Goal: Task Accomplishment & Management: Use online tool/utility

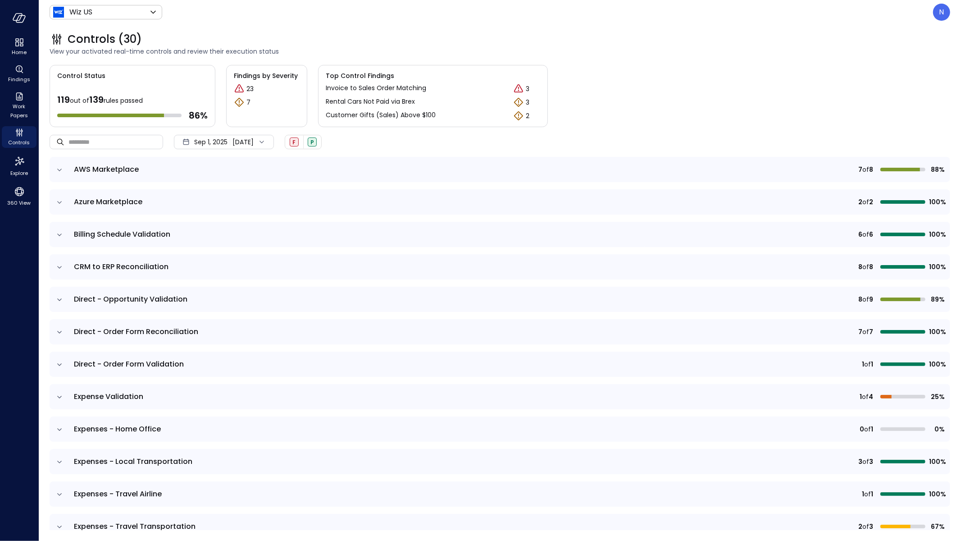
click at [938, 14] on div "N" at bounding box center [941, 12] width 17 height 17
click at [901, 86] on li "Builder" at bounding box center [904, 86] width 89 height 16
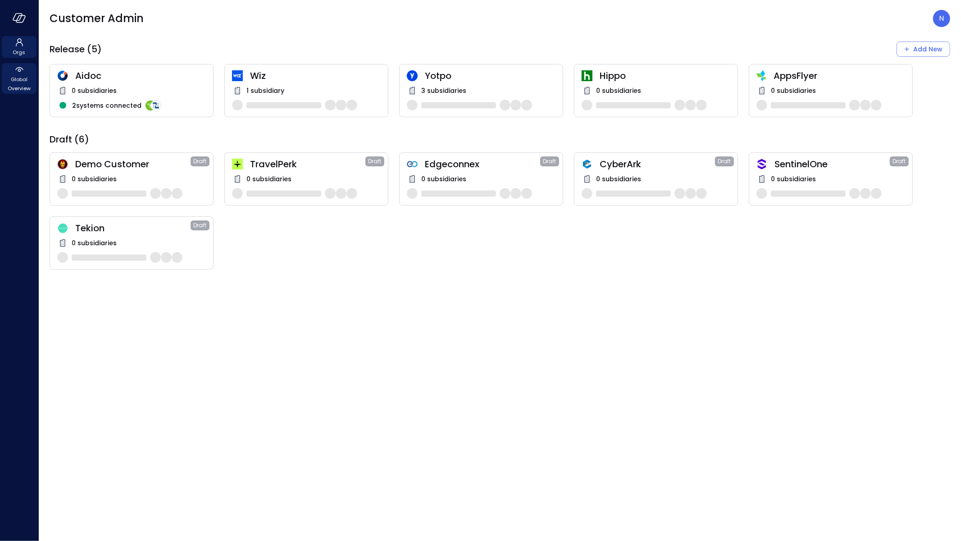
click at [11, 82] on span "Global Overview" at bounding box center [18, 84] width 27 height 18
click at [18, 82] on span "Global Overview" at bounding box center [18, 84] width 27 height 18
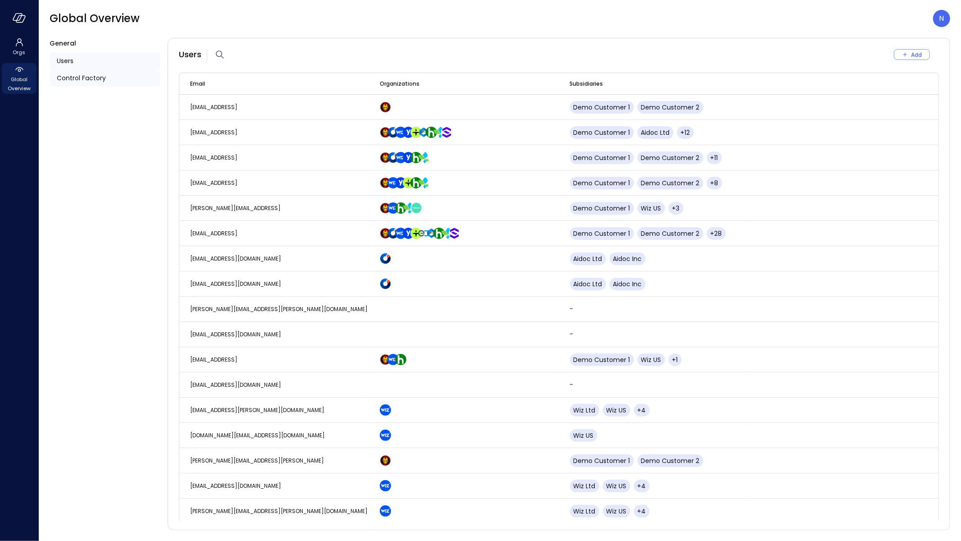
click at [79, 72] on div "Control Factory" at bounding box center [105, 77] width 111 height 17
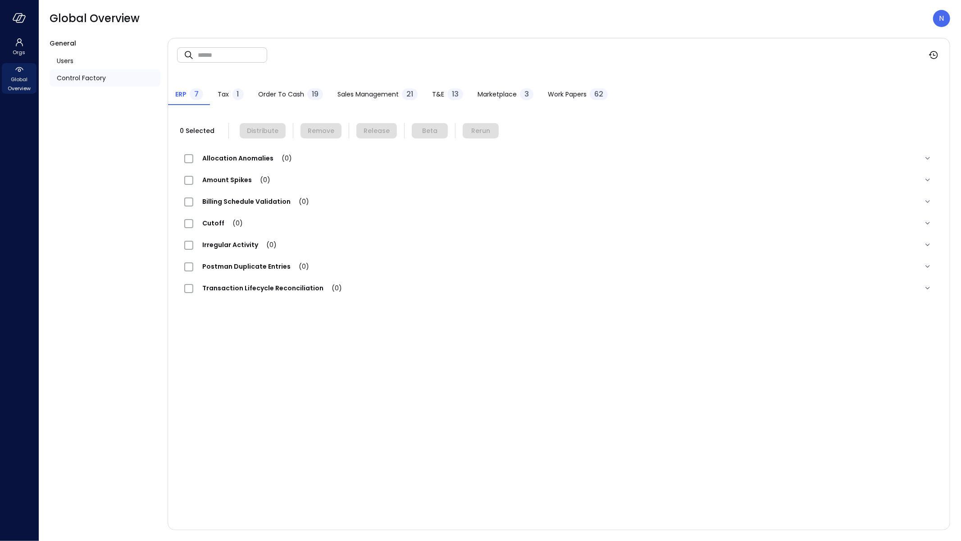
click at [579, 98] on span "Work Papers" at bounding box center [567, 94] width 39 height 10
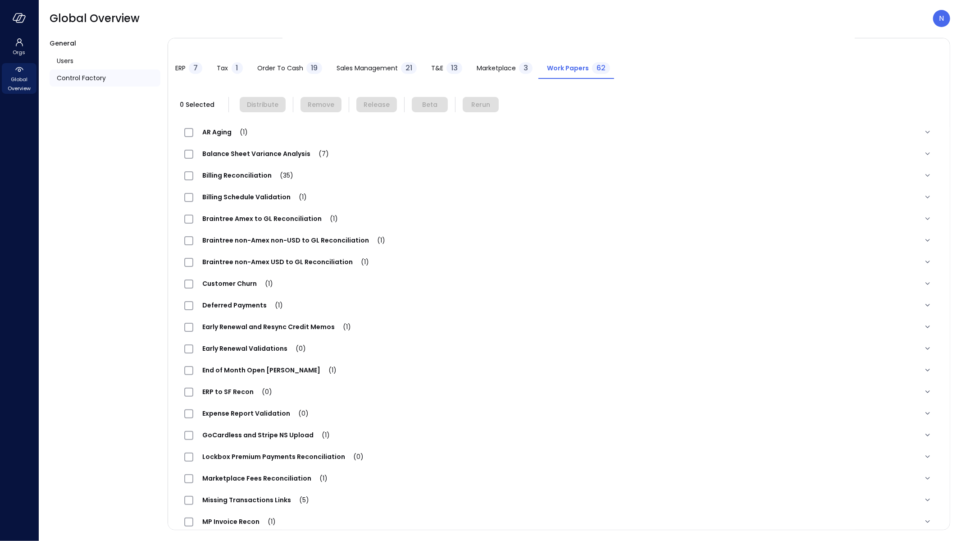
scroll to position [70, 0]
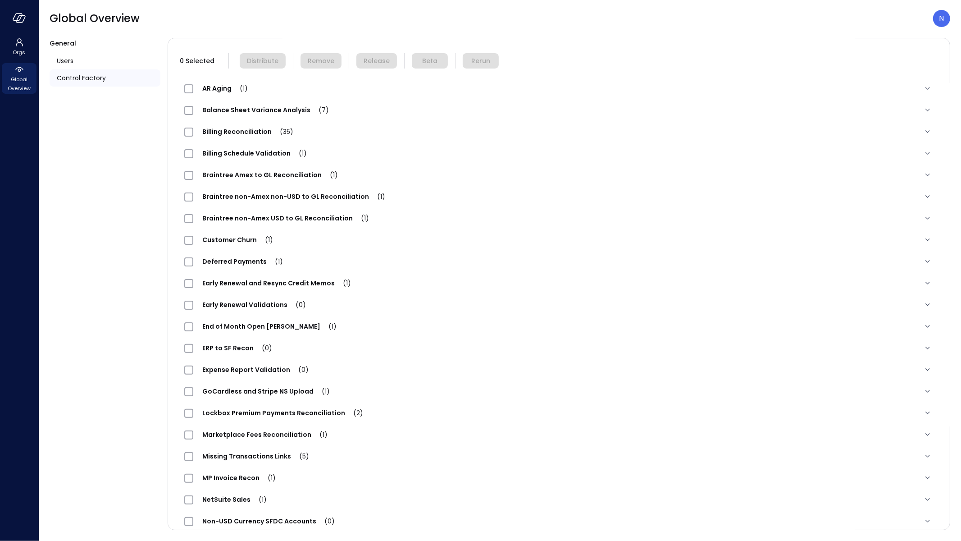
click at [242, 369] on span "Expense Report Validation (0)" at bounding box center [255, 369] width 124 height 9
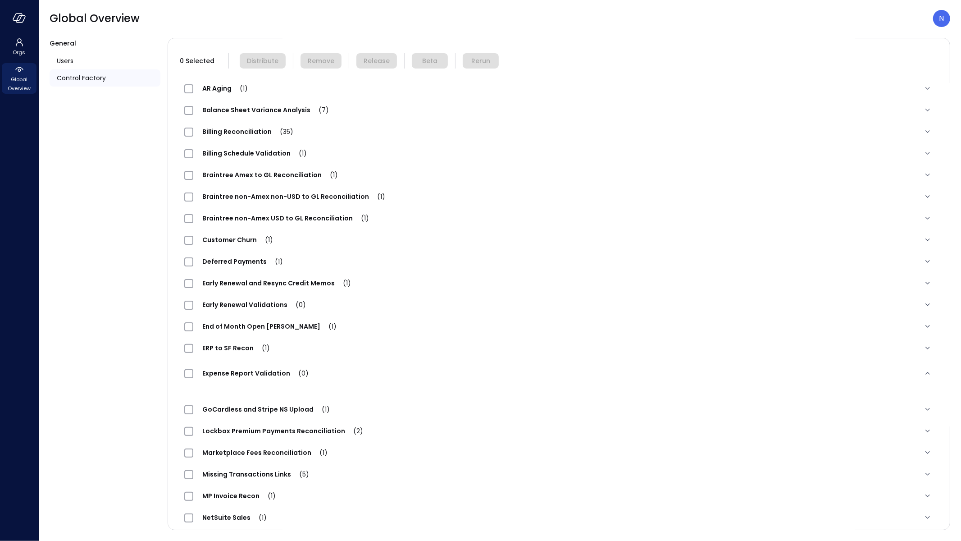
click at [367, 371] on div "Expense Report Validation (0)" at bounding box center [547, 373] width 727 height 11
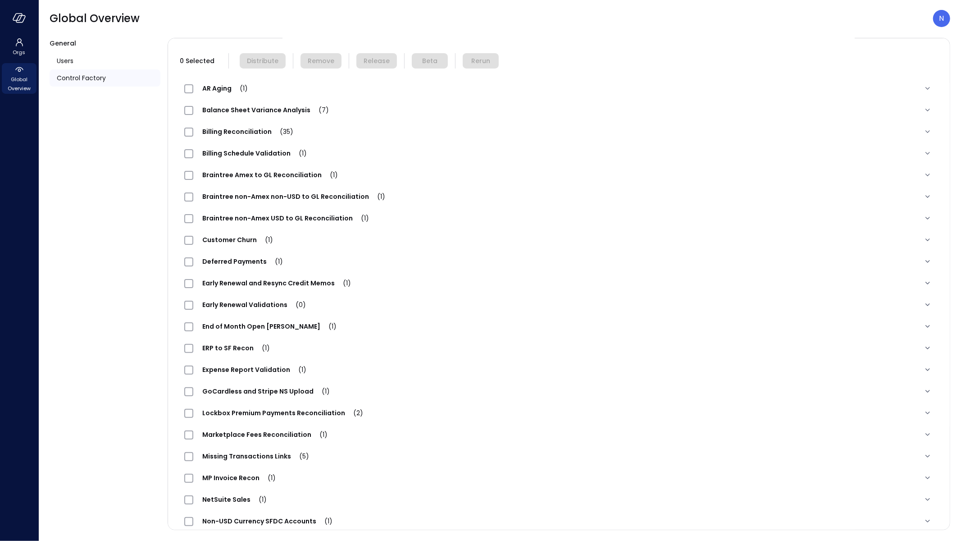
click at [278, 371] on span "Expense Report Validation (1)" at bounding box center [254, 369] width 122 height 9
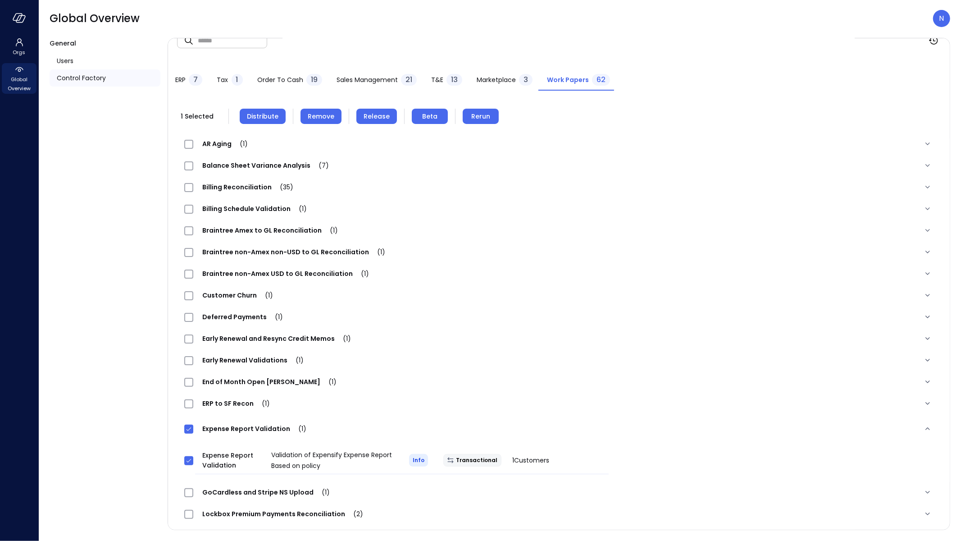
scroll to position [0, 0]
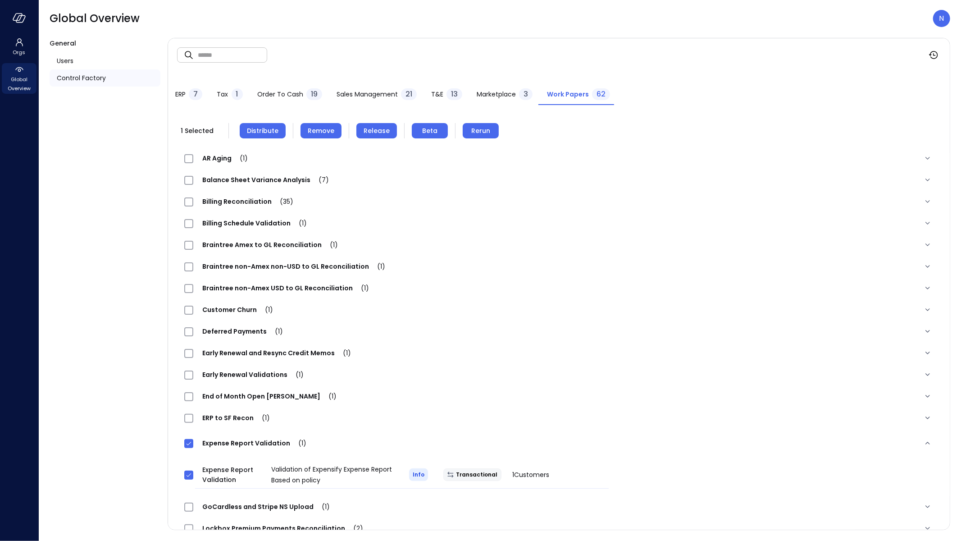
click at [319, 123] on button "Remove" at bounding box center [321, 130] width 41 height 15
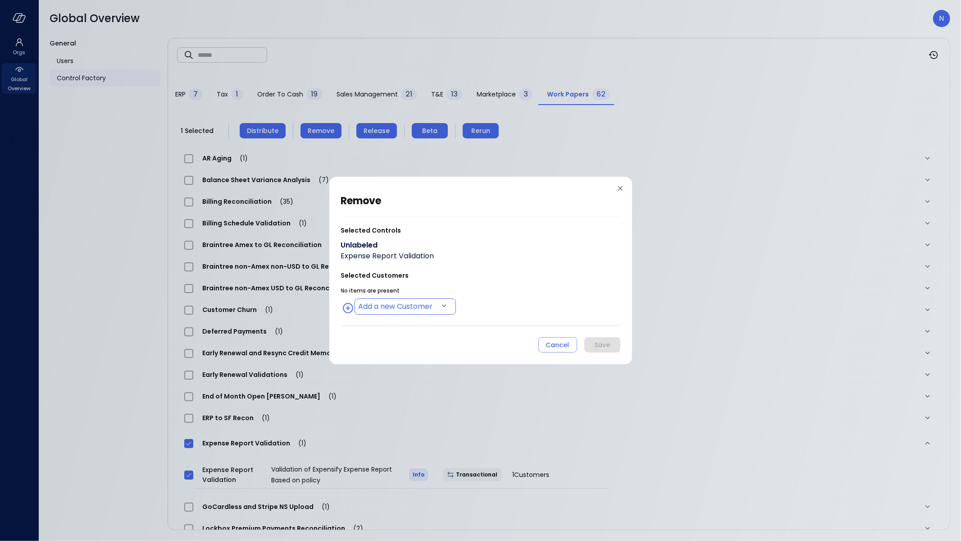
click at [389, 300] on body "Orgs Global Overview Global Overview N General Users Control Factory ​ ​ ERP 7 …" at bounding box center [480, 270] width 961 height 541
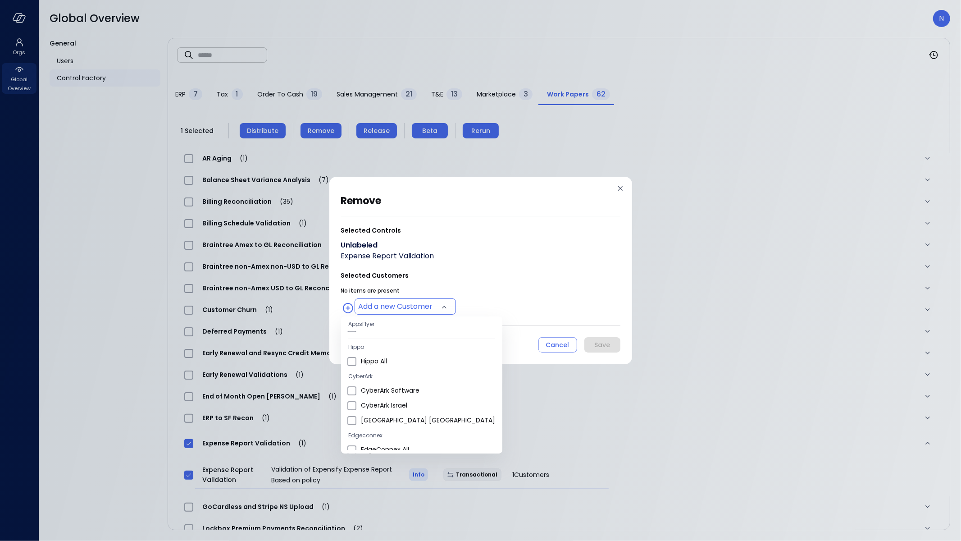
scroll to position [283, 0]
click at [388, 413] on li "Wiz US" at bounding box center [421, 420] width 161 height 15
type input "**********"
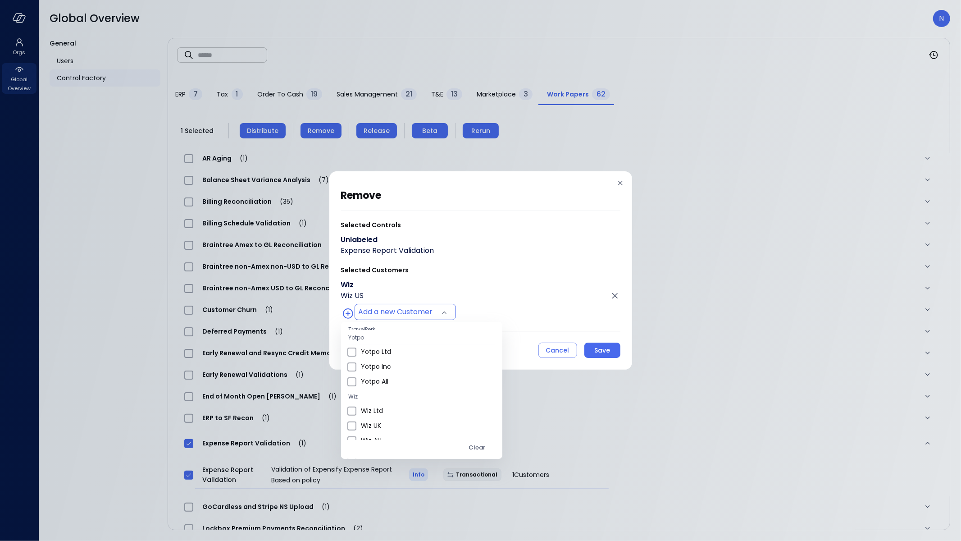
click at [485, 268] on div at bounding box center [480, 270] width 961 height 541
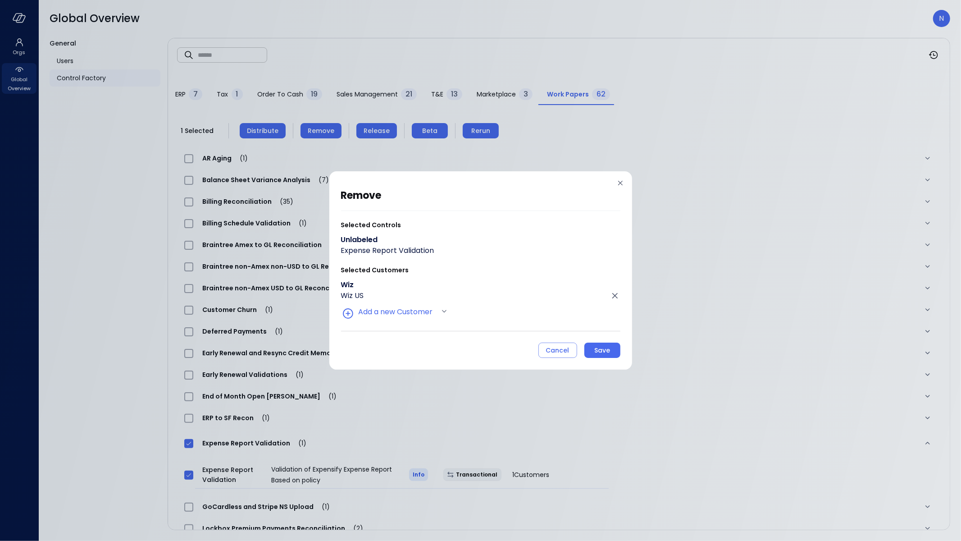
click at [596, 360] on div "**********" at bounding box center [480, 270] width 303 height 198
click at [598, 356] on button "Save" at bounding box center [602, 349] width 36 height 15
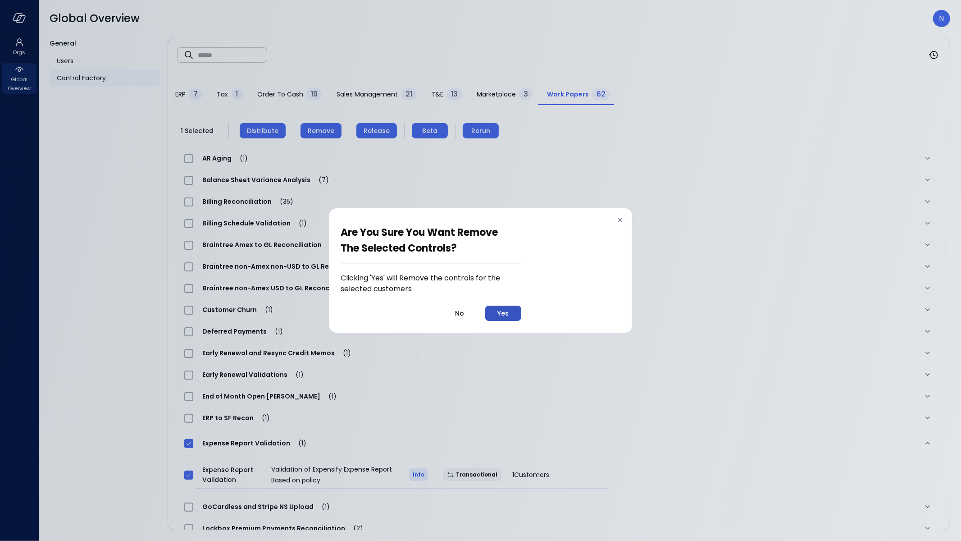
click at [511, 319] on button "Yes" at bounding box center [503, 313] width 36 height 15
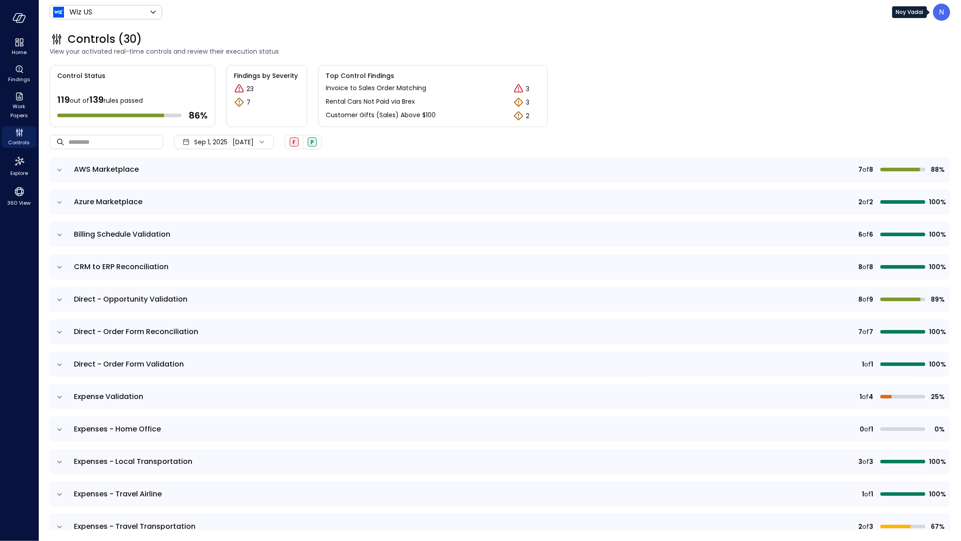
click at [943, 12] on div "N" at bounding box center [941, 12] width 17 height 17
click at [894, 80] on li "Builder" at bounding box center [904, 86] width 89 height 16
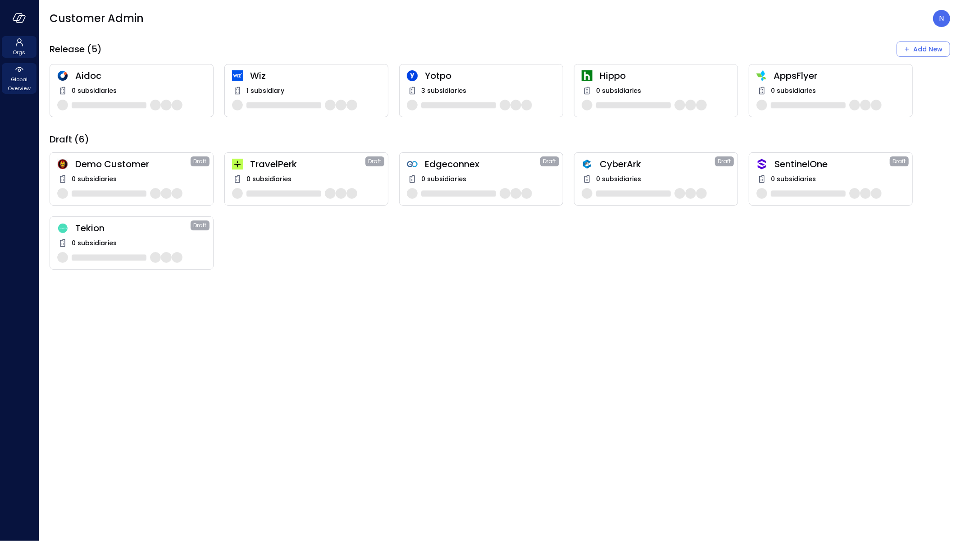
click at [27, 89] on span "Global Overview" at bounding box center [18, 84] width 27 height 18
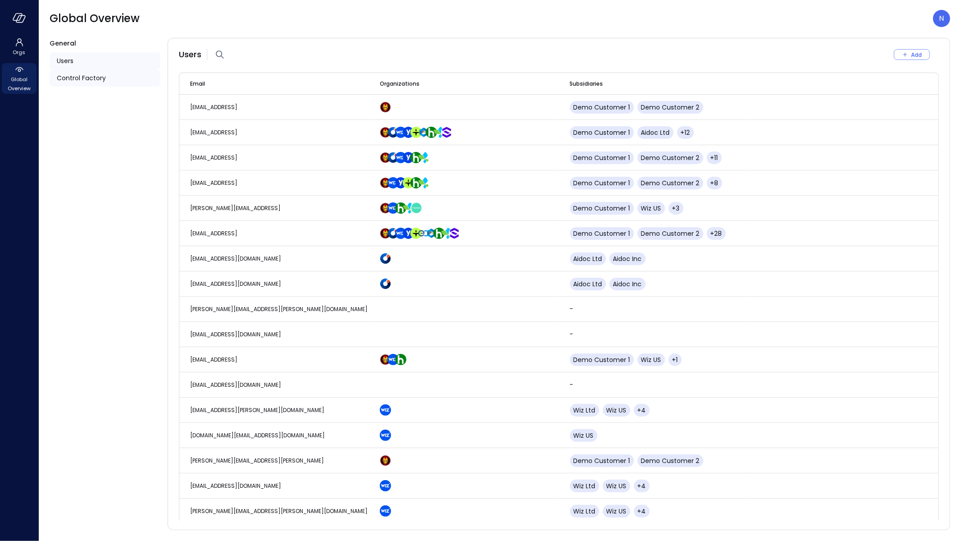
click at [69, 82] on span "Control Factory" at bounding box center [81, 78] width 49 height 10
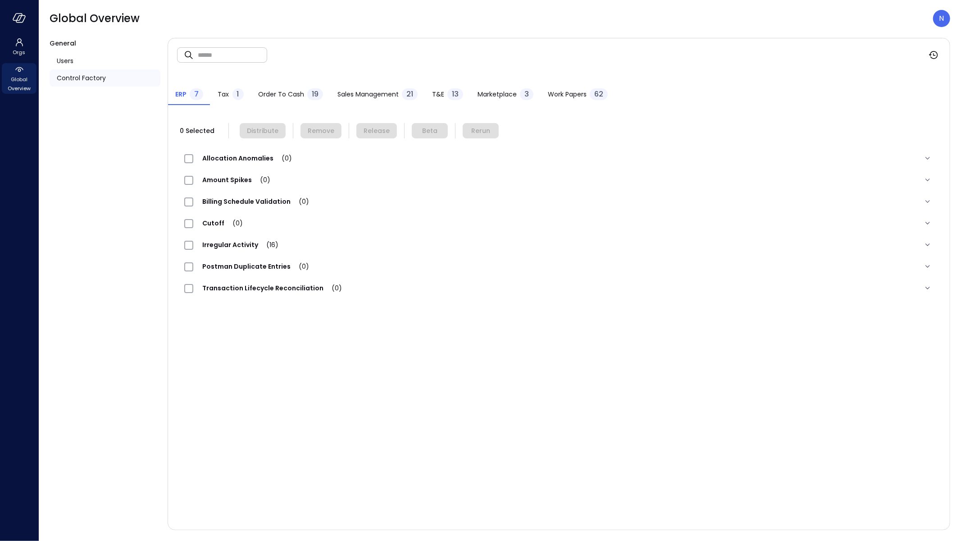
click at [504, 91] on span "Marketplace" at bounding box center [497, 94] width 39 height 10
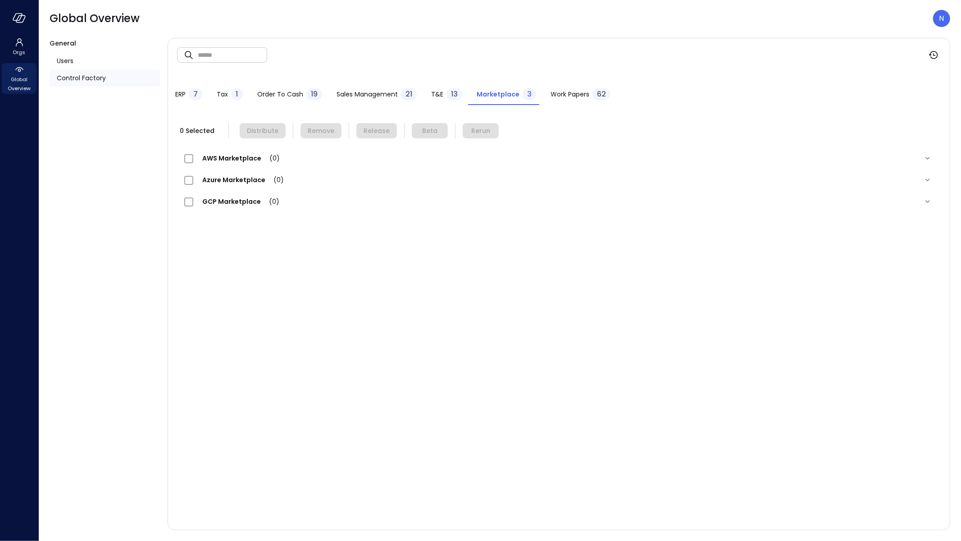
click at [433, 95] on span "T&E" at bounding box center [437, 94] width 12 height 10
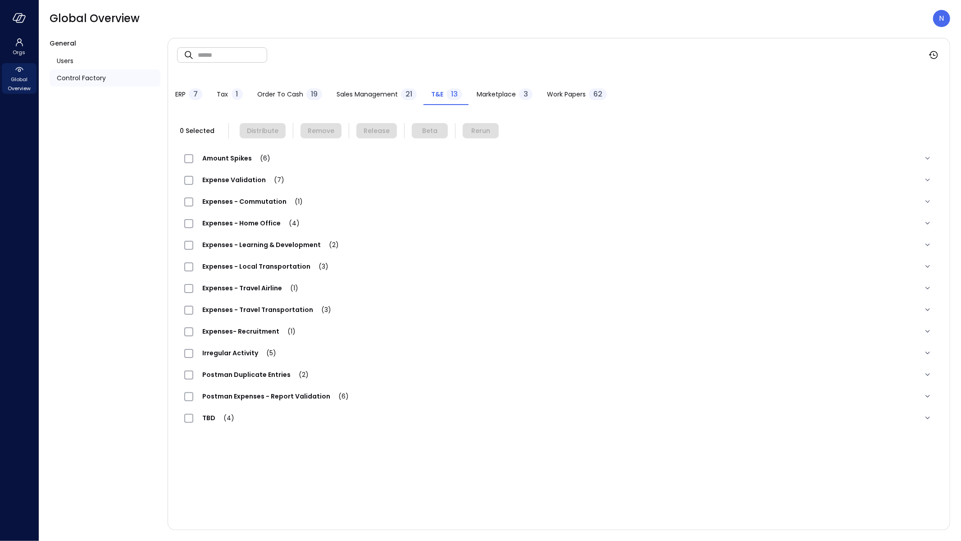
click at [561, 100] on div "Work Papers 62" at bounding box center [577, 95] width 60 height 14
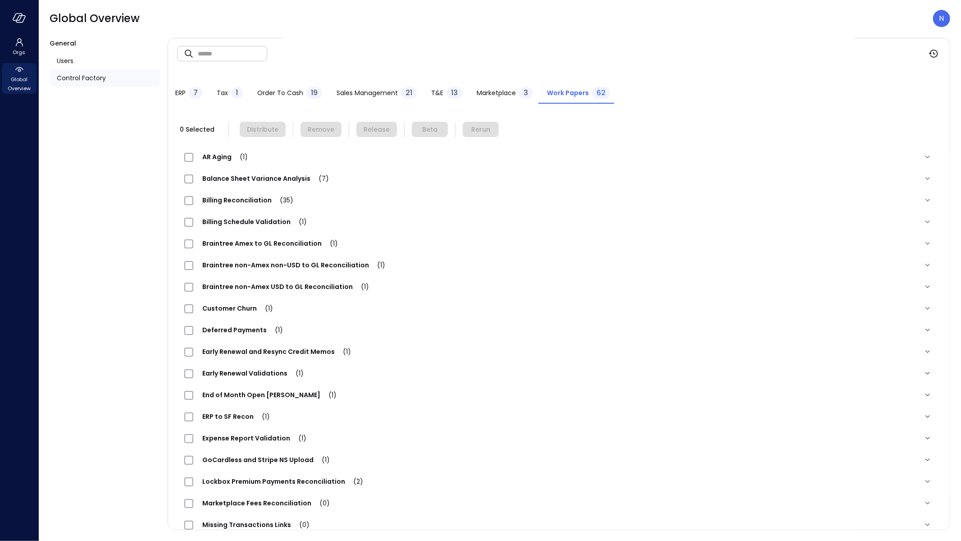
scroll to position [16, 0]
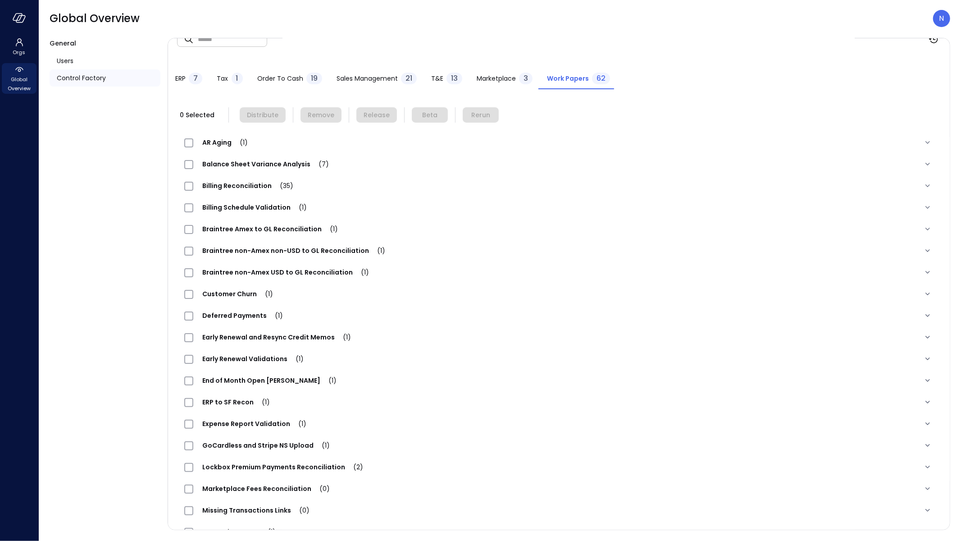
click at [254, 430] on div "Expense Report Validation (1)" at bounding box center [559, 424] width 764 height 22
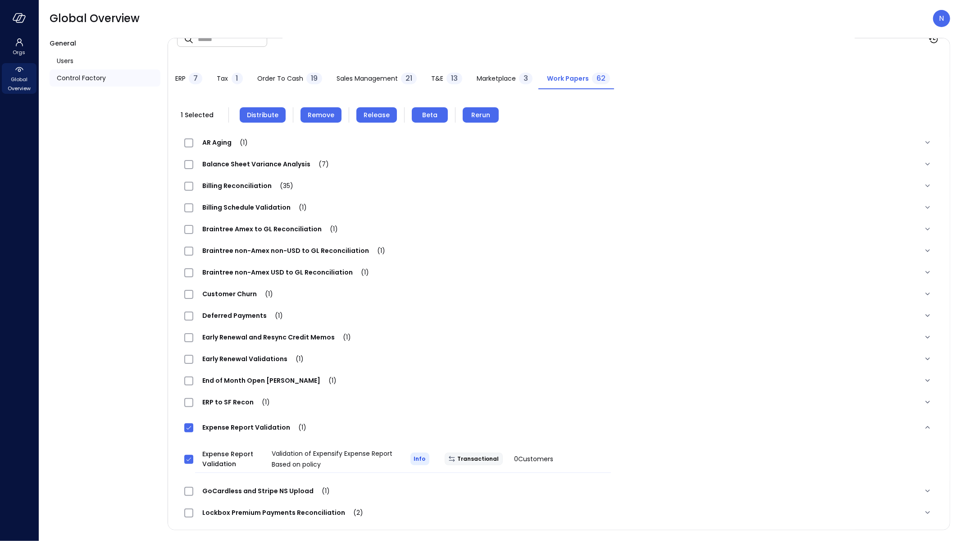
click at [260, 113] on span "Distribute" at bounding box center [263, 115] width 32 height 10
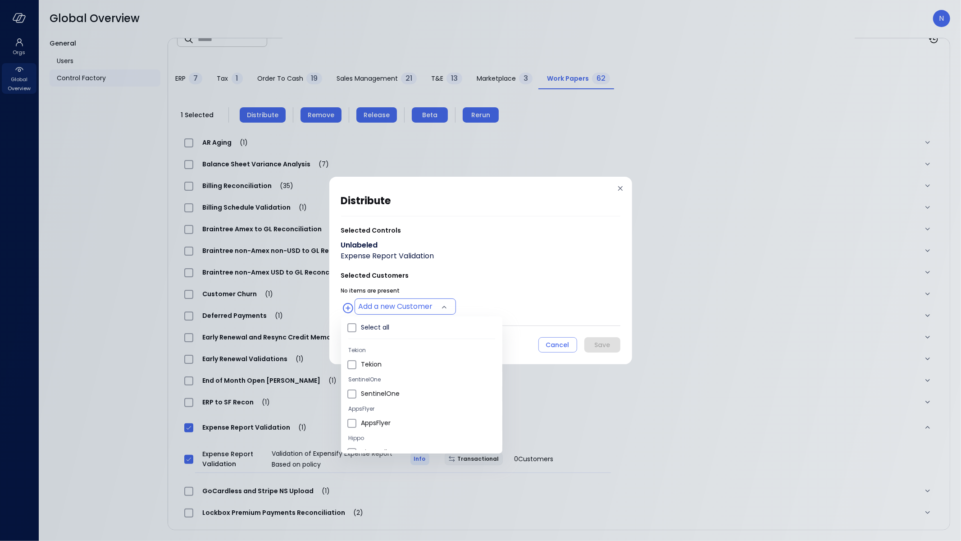
click at [366, 302] on body "Orgs Global Overview Global Overview N General Users Control Factory ​ ​ ERP 7 …" at bounding box center [480, 270] width 961 height 541
click at [407, 363] on span "Wiz US" at bounding box center [428, 363] width 134 height 9
type input "**********"
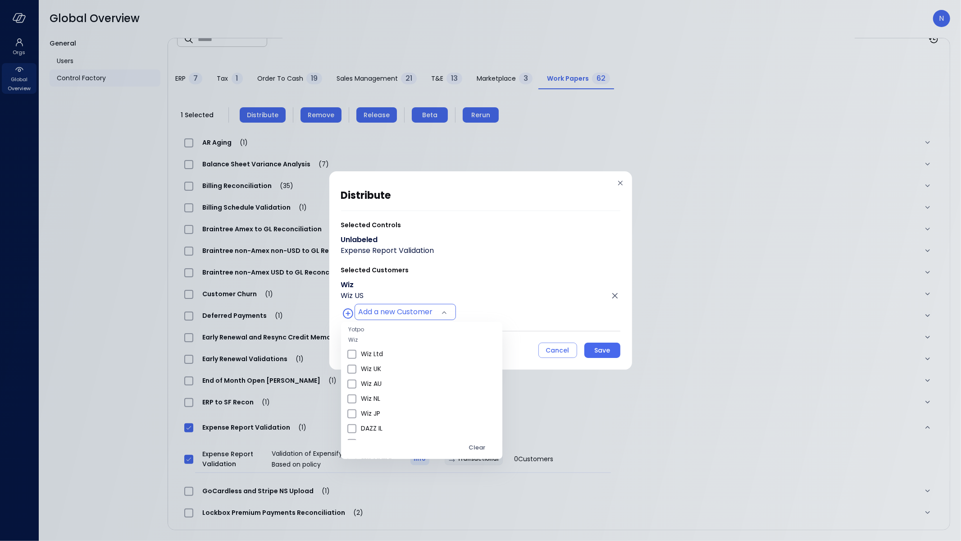
drag, startPoint x: 502, startPoint y: 226, endPoint x: 557, endPoint y: 238, distance: 55.3
click at [512, 217] on div at bounding box center [480, 270] width 961 height 541
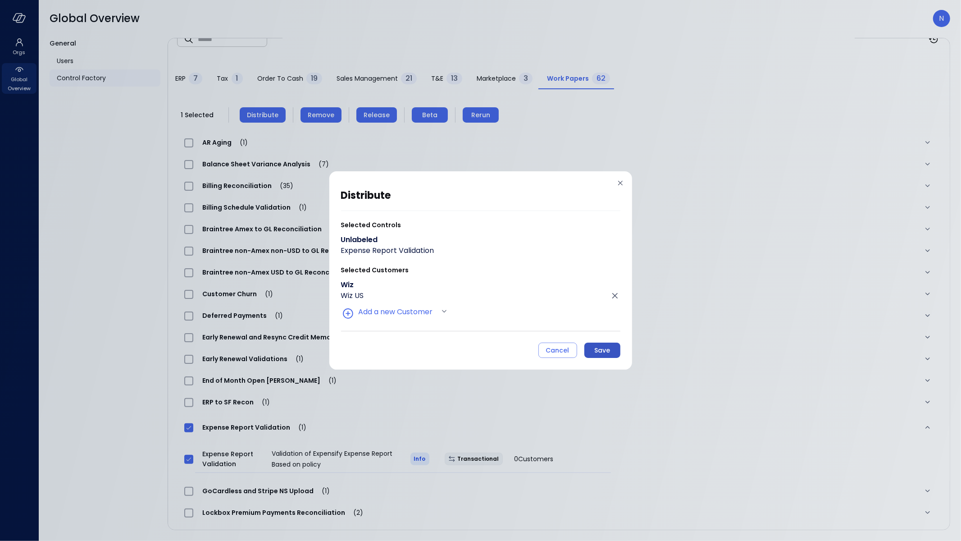
click at [599, 347] on div "Save" at bounding box center [602, 350] width 16 height 11
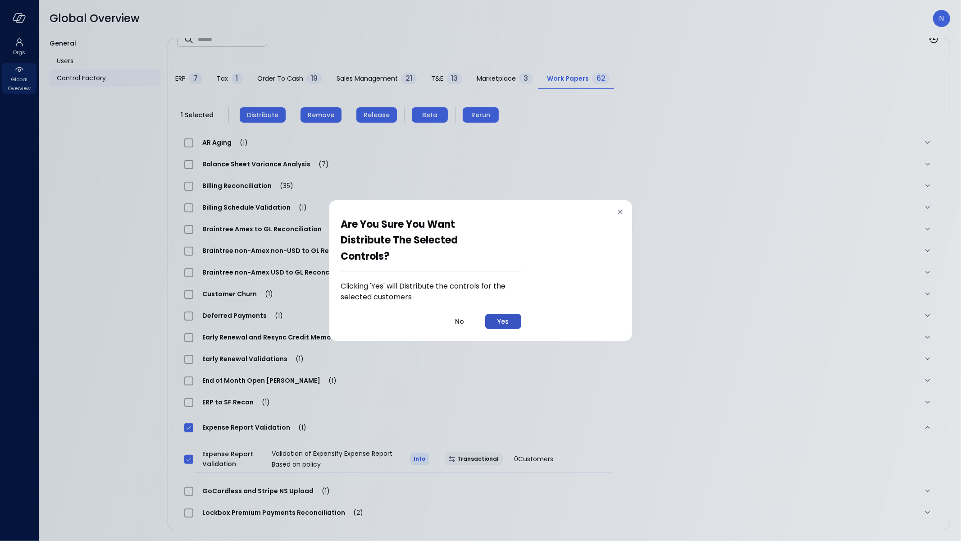
click at [502, 316] on div "Yes" at bounding box center [502, 321] width 11 height 11
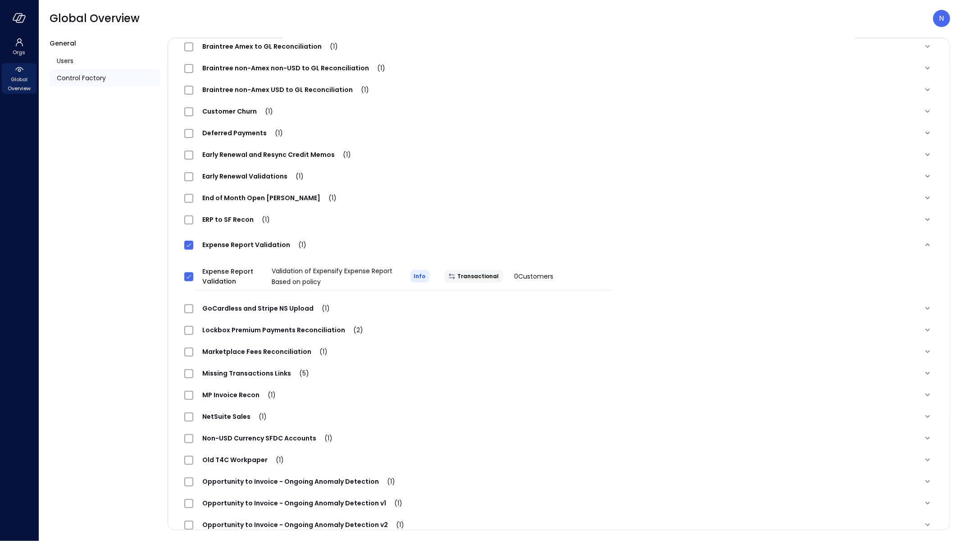
scroll to position [0, 0]
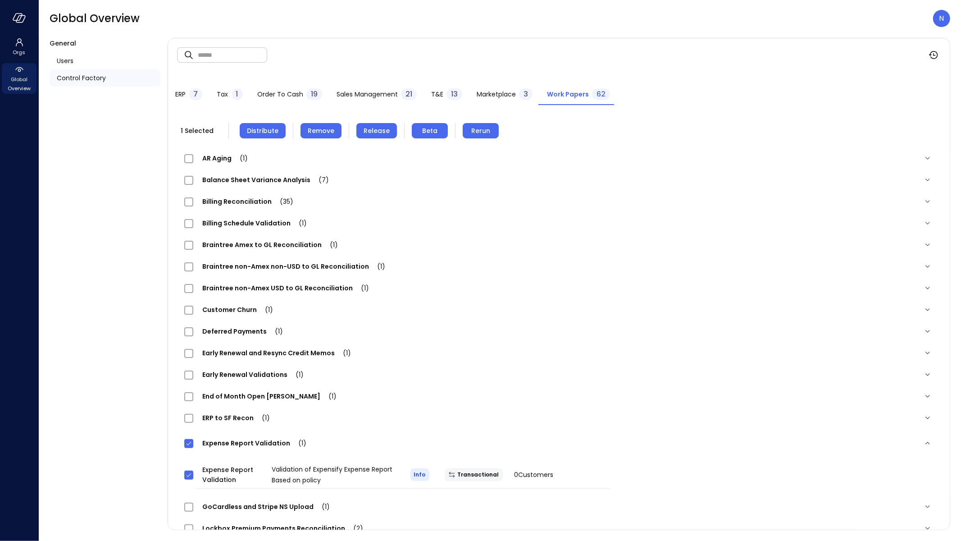
click at [24, 25] on div at bounding box center [19, 18] width 38 height 36
click at [25, 87] on span "Global Overview" at bounding box center [18, 84] width 27 height 18
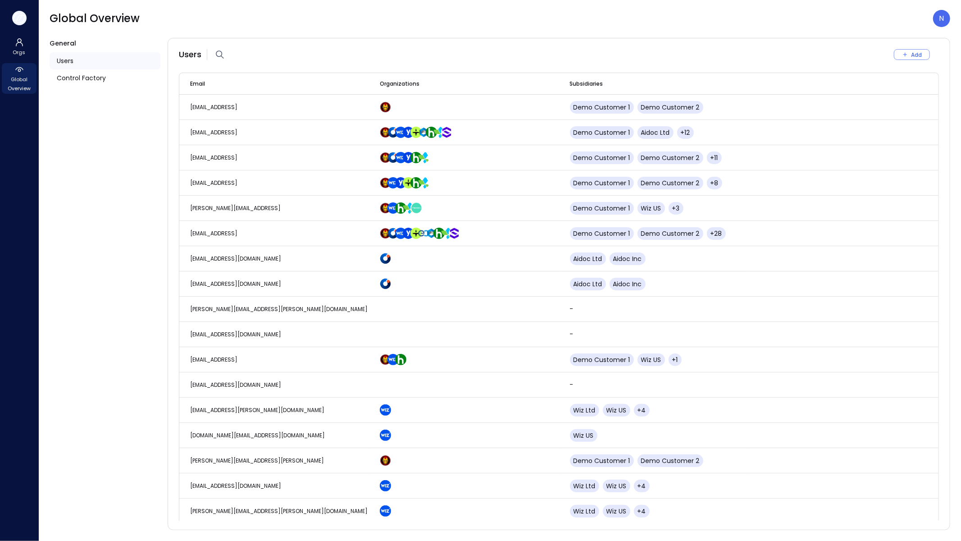
click at [22, 14] on icon "button" at bounding box center [17, 17] width 9 height 7
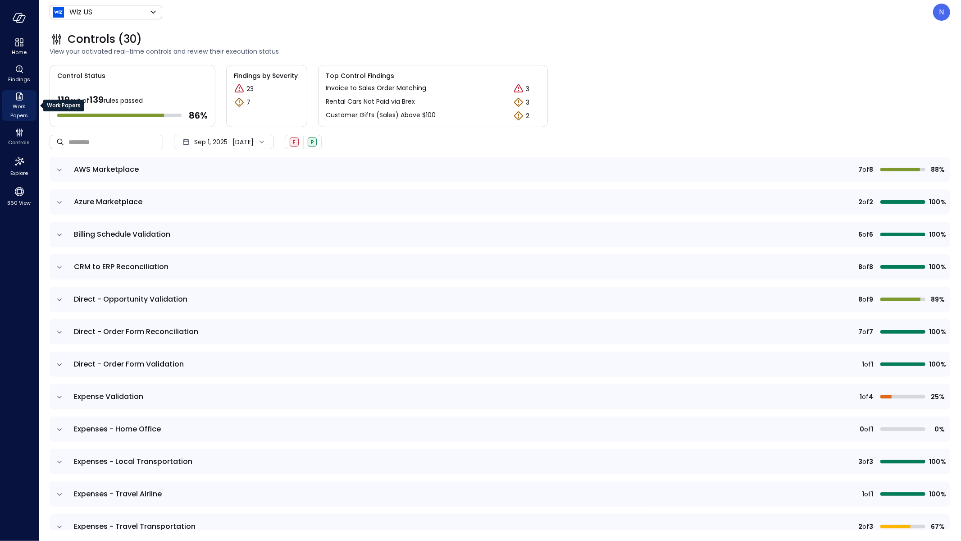
click at [18, 105] on span "Work Papers" at bounding box center [18, 111] width 27 height 18
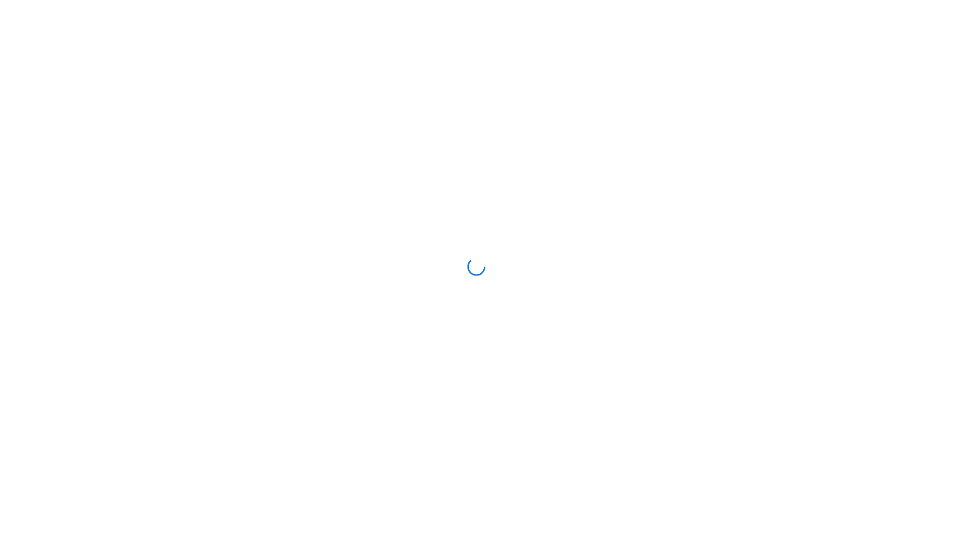
scroll to position [7, 0]
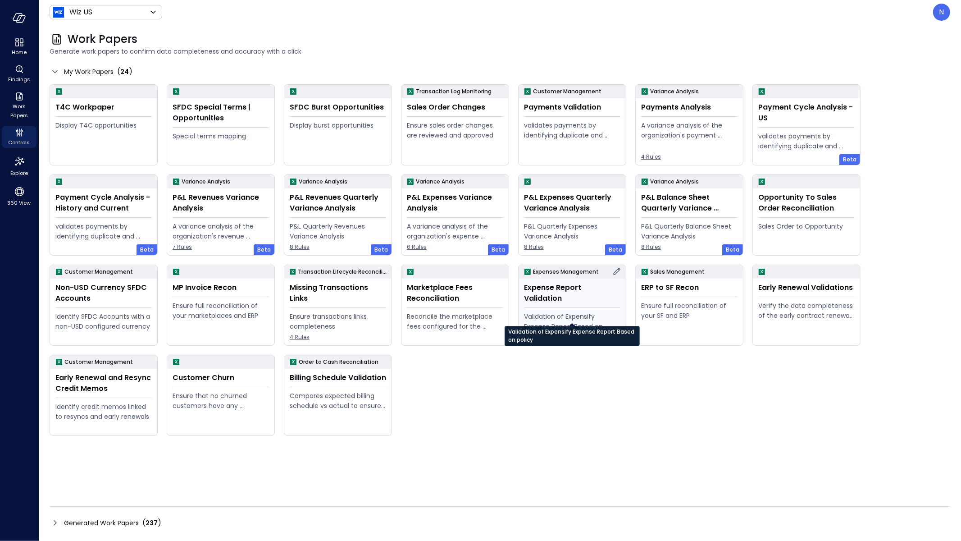
click at [557, 311] on div "Validation of Expensify Expense Report Based on policy" at bounding box center [572, 321] width 96 height 20
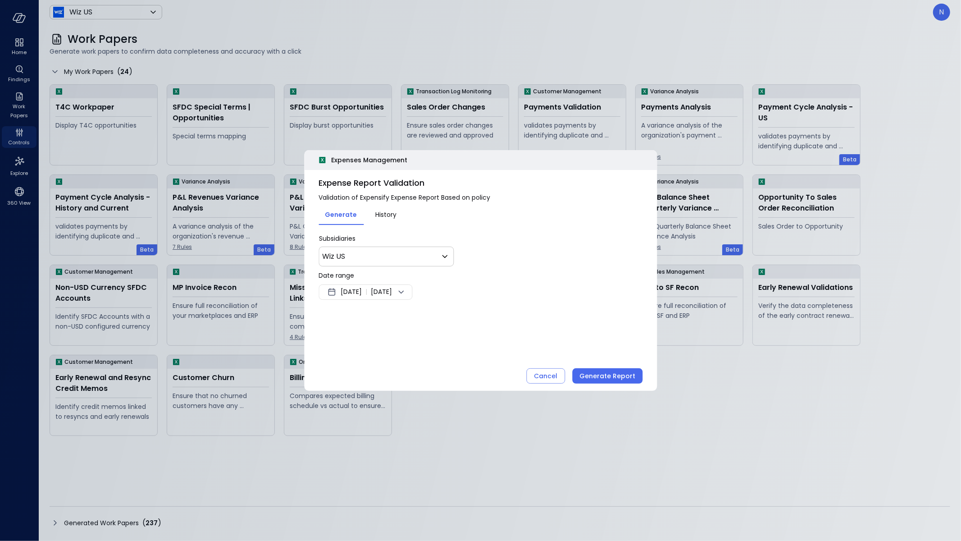
click at [361, 292] on span "Sep 7, 2025" at bounding box center [351, 292] width 21 height 11
click at [432, 309] on button "<" at bounding box center [434, 315] width 16 height 16
click at [434, 314] on button "<" at bounding box center [434, 315] width 16 height 16
click at [434, 313] on button "<" at bounding box center [434, 315] width 16 height 16
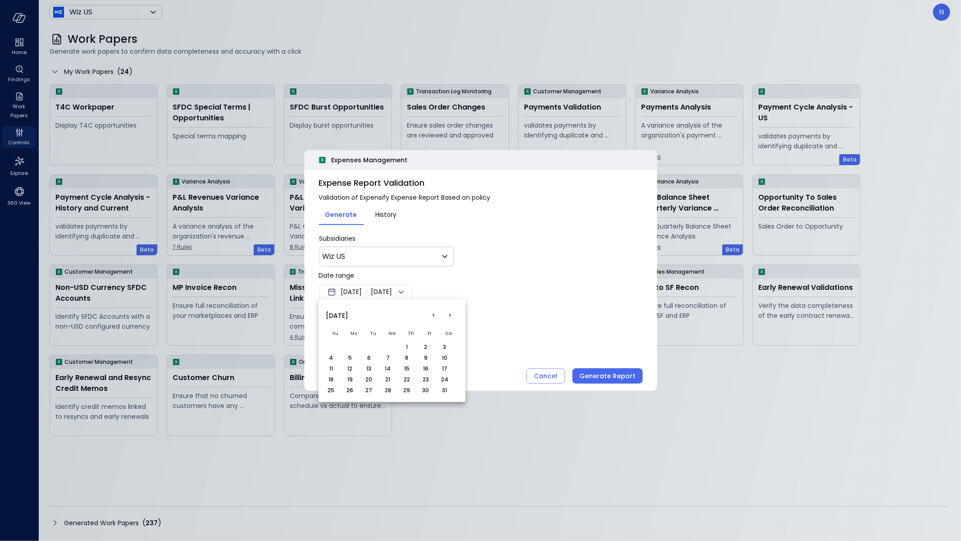
click at [404, 346] on button "1" at bounding box center [407, 347] width 10 height 10
drag, startPoint x: 569, startPoint y: 307, endPoint x: 581, endPoint y: 312, distance: 13.3
click at [569, 307] on div at bounding box center [480, 270] width 961 height 541
click at [612, 369] on button "Generate Report" at bounding box center [607, 375] width 70 height 15
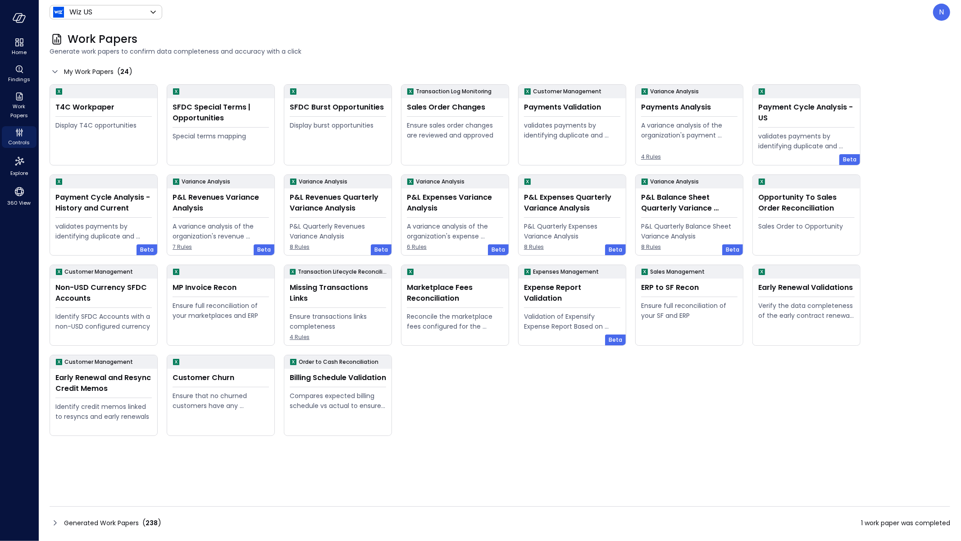
click at [59, 524] on icon at bounding box center [55, 522] width 11 height 11
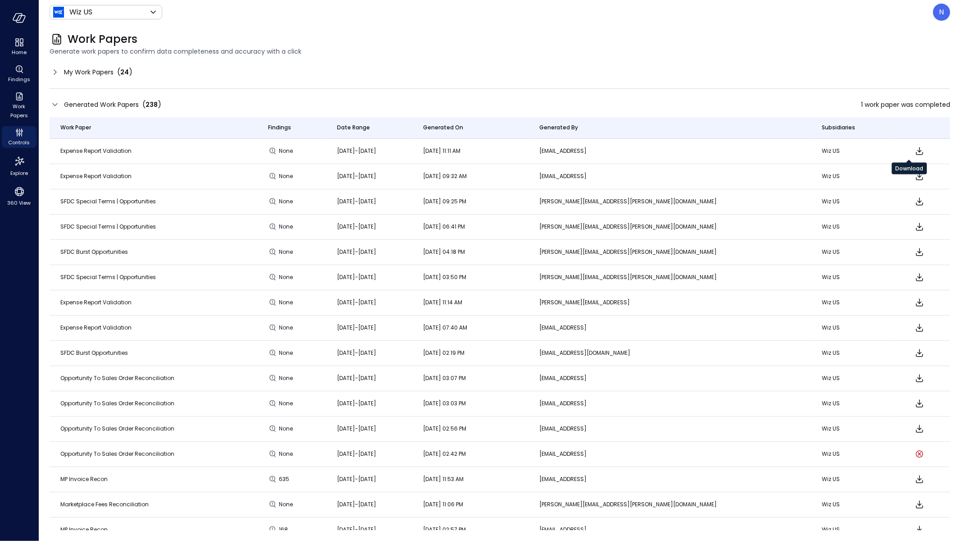
click at [914, 151] on icon "Download" at bounding box center [919, 151] width 11 height 11
drag, startPoint x: 942, startPoint y: 8, endPoint x: 942, endPoint y: 483, distance: 474.9
click at [942, 8] on p "N" at bounding box center [942, 12] width 5 height 11
click at [872, 91] on li "Builder" at bounding box center [904, 86] width 89 height 16
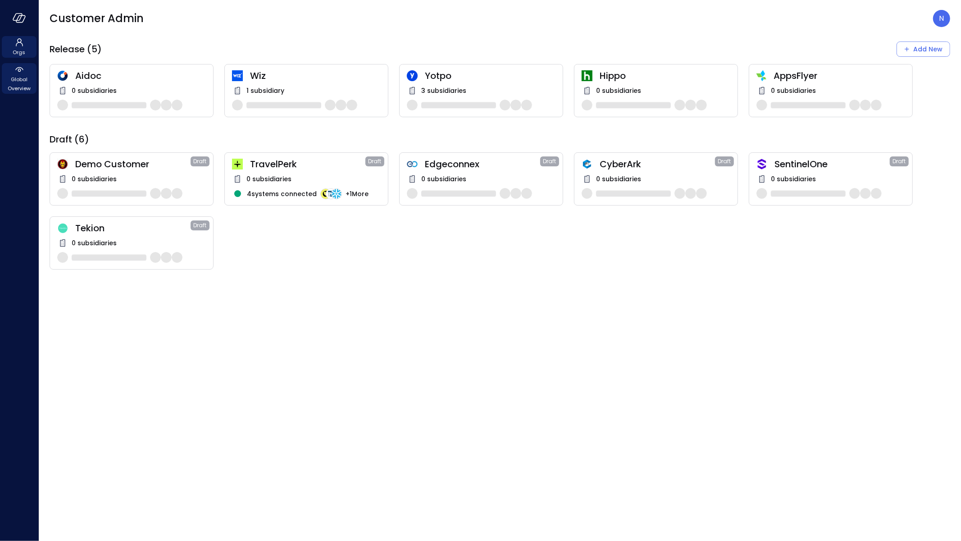
click at [32, 78] on span "Global Overview" at bounding box center [18, 84] width 27 height 18
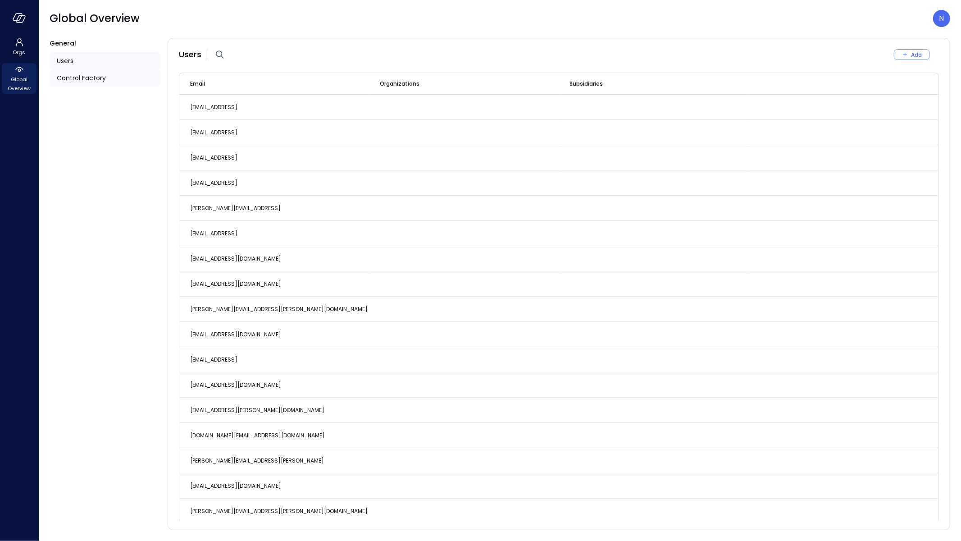
click at [93, 78] on span "Control Factory" at bounding box center [81, 78] width 49 height 10
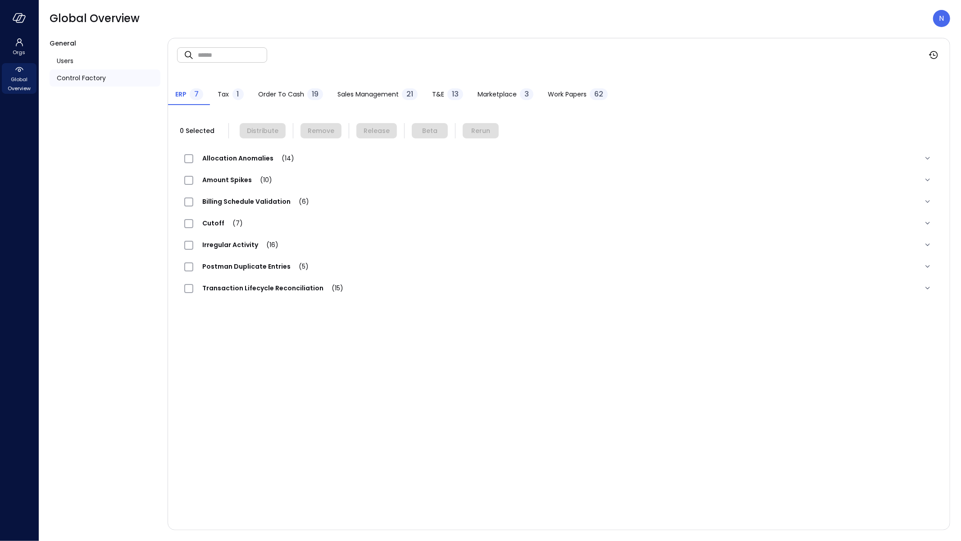
click at [559, 96] on span "Work Papers" at bounding box center [567, 94] width 39 height 10
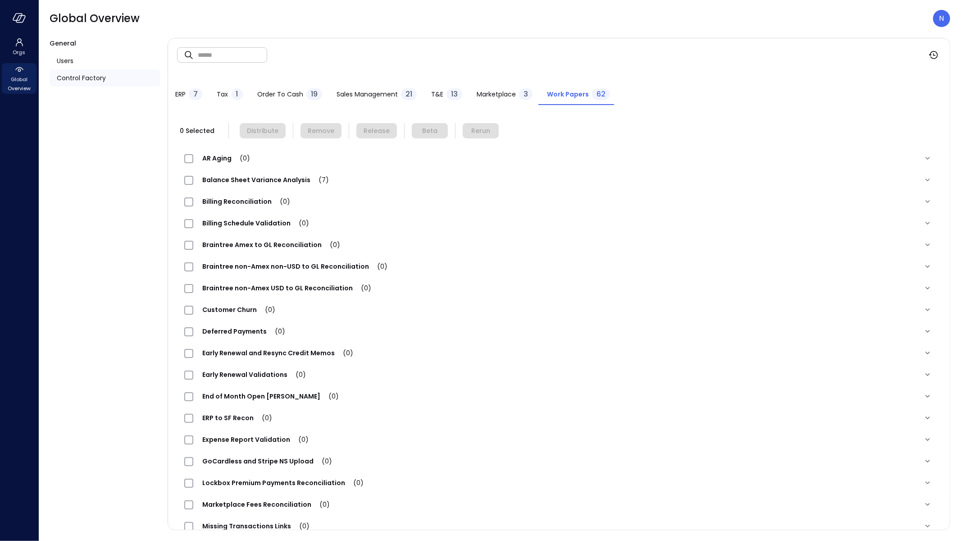
scroll to position [197, 0]
